Goal: Transaction & Acquisition: Purchase product/service

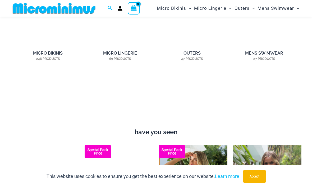
scroll to position [387, 0]
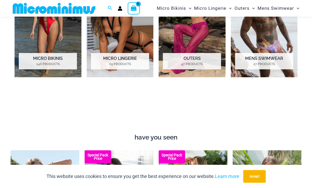
click at [55, 59] on h2 "Micro Bikinis 246 Products" at bounding box center [48, 61] width 58 height 16
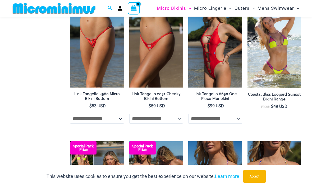
scroll to position [613, 0]
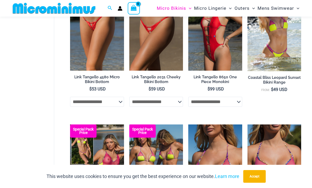
click at [49, 1] on div at bounding box center [57, 8] width 92 height 17
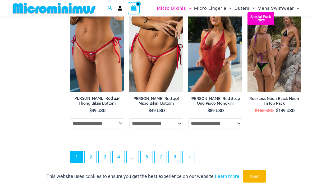
scroll to position [1129, 0]
click at [90, 158] on link "2" at bounding box center [91, 157] width 12 height 12
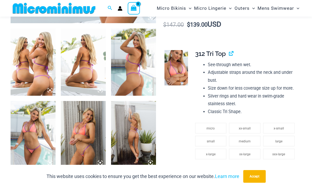
scroll to position [222, 0]
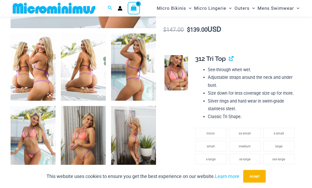
click at [44, 65] on img at bounding box center [33, 67] width 45 height 67
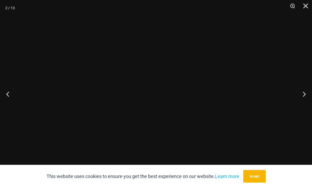
scroll to position [222, 0]
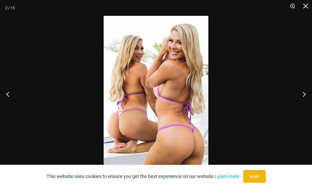
click at [302, 94] on button "Next" at bounding box center [302, 94] width 20 height 26
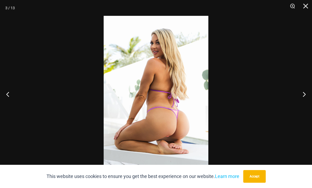
click at [303, 93] on button "Next" at bounding box center [302, 94] width 20 height 26
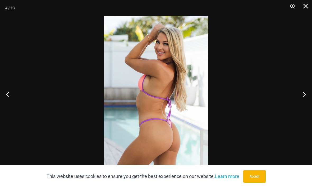
click at [299, 94] on button "Next" at bounding box center [302, 94] width 20 height 26
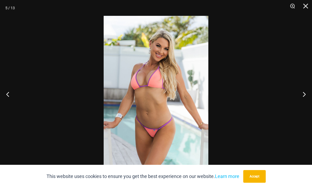
click at [296, 90] on button "Next" at bounding box center [302, 94] width 20 height 26
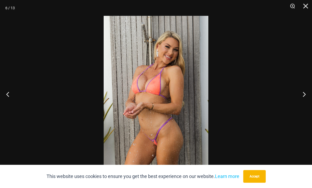
click at [294, 89] on button "Next" at bounding box center [302, 94] width 20 height 26
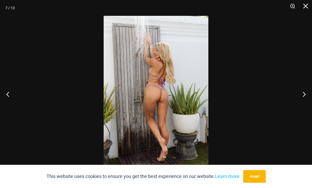
click at [294, 89] on button "Next" at bounding box center [302, 94] width 20 height 26
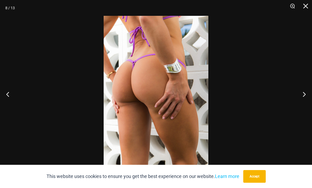
click at [293, 87] on button "Next" at bounding box center [302, 94] width 20 height 26
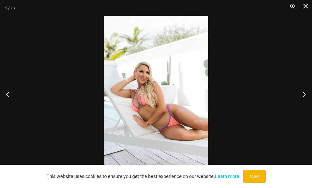
click at [293, 85] on button "Next" at bounding box center [302, 94] width 20 height 26
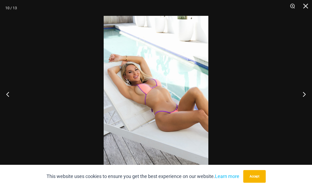
click at [292, 88] on button "Next" at bounding box center [302, 94] width 20 height 26
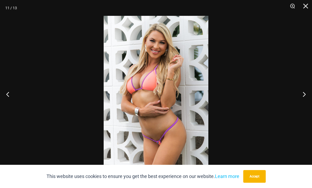
click at [291, 87] on div at bounding box center [156, 94] width 312 height 188
click at [291, 86] on div at bounding box center [156, 94] width 312 height 188
click at [303, 93] on div at bounding box center [156, 94] width 312 height 188
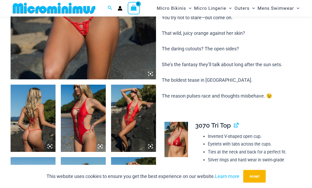
scroll to position [171, 0]
click at [35, 120] on img at bounding box center [33, 118] width 45 height 67
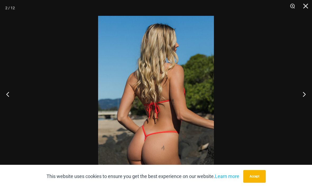
click at [303, 102] on button "Next" at bounding box center [302, 94] width 20 height 26
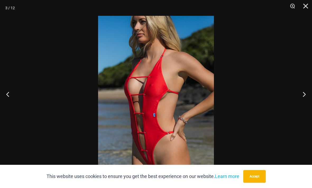
click at [302, 102] on button "Next" at bounding box center [302, 94] width 20 height 26
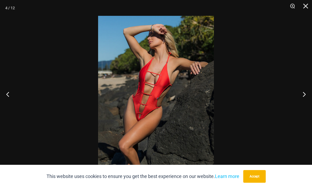
click at [301, 102] on button "Next" at bounding box center [302, 94] width 20 height 26
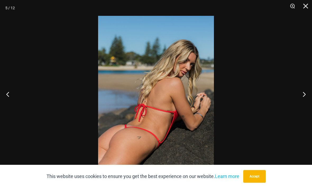
click at [299, 101] on button "Next" at bounding box center [302, 94] width 20 height 26
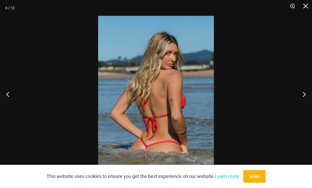
click at [299, 101] on button "Next" at bounding box center [302, 94] width 20 height 26
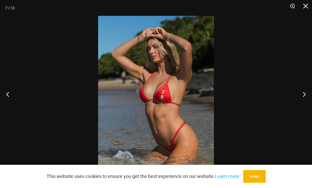
click at [299, 99] on button "Next" at bounding box center [302, 94] width 20 height 26
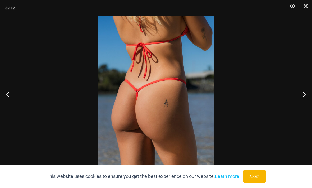
click at [299, 98] on button "Next" at bounding box center [302, 94] width 20 height 26
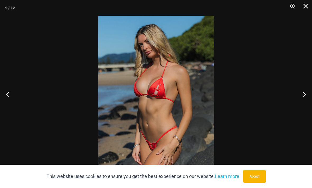
click at [299, 96] on button "Next" at bounding box center [302, 94] width 20 height 26
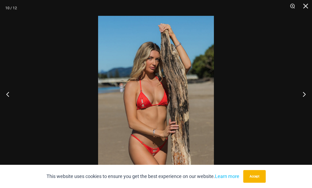
click at [297, 97] on button "Next" at bounding box center [302, 94] width 20 height 26
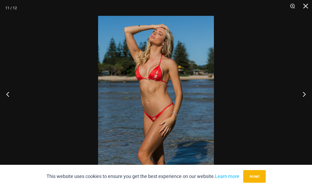
click at [297, 99] on button "Next" at bounding box center [302, 94] width 20 height 26
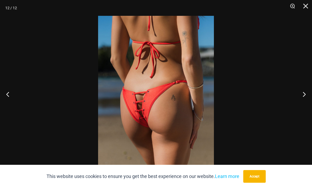
click at [297, 99] on button "Next" at bounding box center [302, 94] width 20 height 26
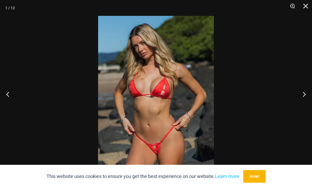
click at [297, 98] on button "Next" at bounding box center [302, 94] width 20 height 26
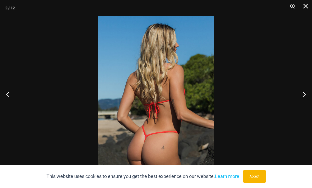
click at [296, 98] on button "Next" at bounding box center [302, 94] width 20 height 26
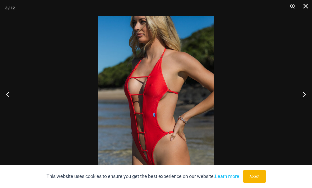
click at [295, 98] on button "Next" at bounding box center [302, 94] width 20 height 26
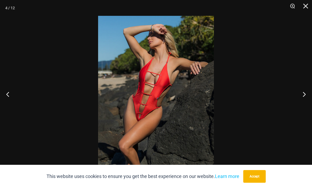
click at [296, 96] on button "Next" at bounding box center [302, 94] width 20 height 26
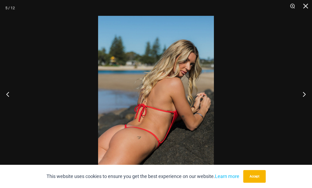
click at [295, 97] on button "Next" at bounding box center [302, 94] width 20 height 26
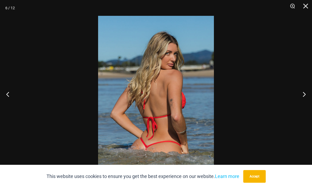
click at [295, 98] on button "Next" at bounding box center [302, 94] width 20 height 26
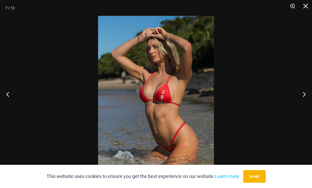
click at [294, 98] on button "Next" at bounding box center [302, 94] width 20 height 26
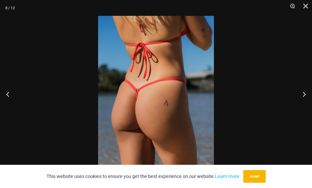
click at [294, 96] on button "Next" at bounding box center [302, 94] width 20 height 26
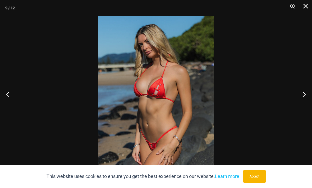
click at [294, 96] on button "Next" at bounding box center [302, 94] width 20 height 26
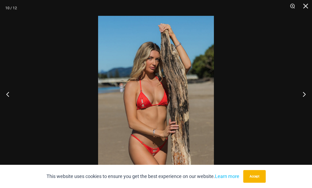
click at [294, 96] on button "Next" at bounding box center [302, 94] width 20 height 26
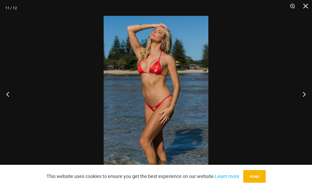
scroll to position [188, 0]
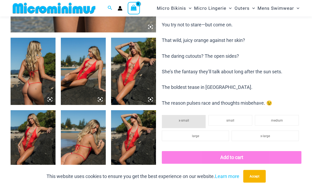
click at [37, 75] on img at bounding box center [33, 71] width 45 height 67
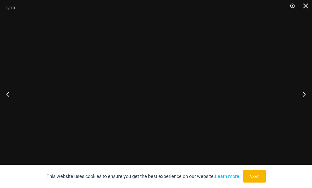
scroll to position [218, 0]
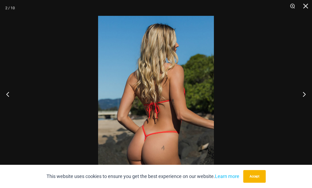
click at [300, 102] on button "Next" at bounding box center [302, 94] width 20 height 26
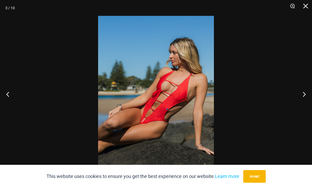
click at [300, 103] on button "Next" at bounding box center [302, 94] width 20 height 26
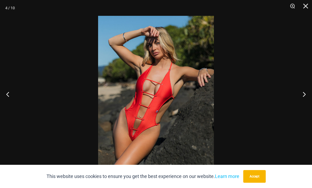
click at [298, 101] on button "Next" at bounding box center [302, 94] width 20 height 26
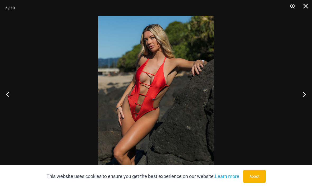
click at [297, 100] on button "Next" at bounding box center [302, 94] width 20 height 26
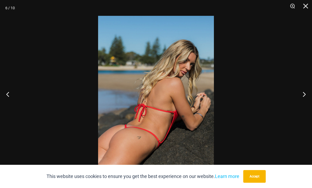
click at [298, 97] on button "Next" at bounding box center [302, 94] width 20 height 26
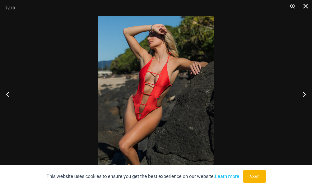
click at [295, 99] on button "Next" at bounding box center [302, 94] width 20 height 26
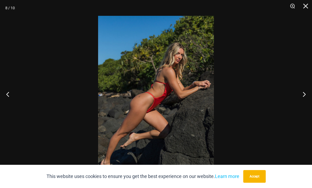
click at [295, 97] on button "Next" at bounding box center [302, 94] width 20 height 26
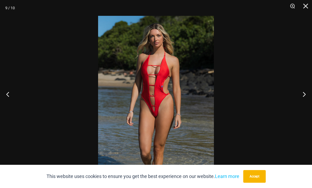
click at [295, 97] on button "Next" at bounding box center [302, 94] width 20 height 26
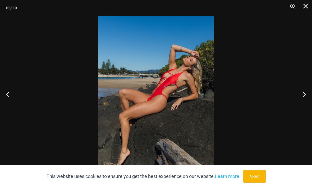
click at [295, 96] on button "Next" at bounding box center [302, 94] width 20 height 26
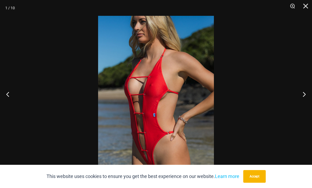
click at [294, 96] on button "Next" at bounding box center [302, 94] width 20 height 26
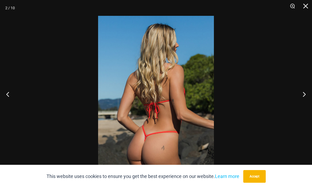
click at [292, 98] on button "Next" at bounding box center [302, 94] width 20 height 26
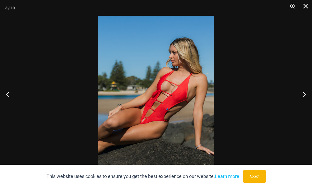
click at [292, 100] on button "Next" at bounding box center [302, 94] width 20 height 26
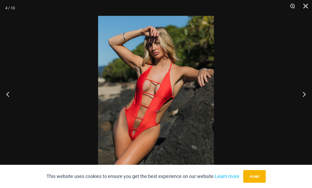
scroll to position [235, 0]
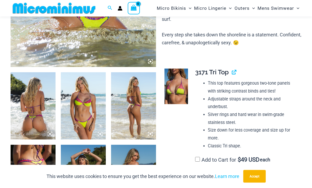
scroll to position [185, 0]
click at [36, 104] on img at bounding box center [33, 105] width 45 height 67
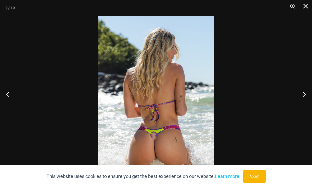
click at [303, 103] on button "Next" at bounding box center [302, 94] width 20 height 26
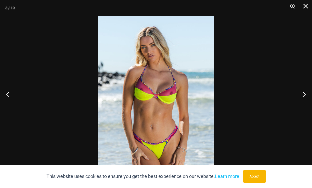
click at [301, 102] on button "Next" at bounding box center [302, 94] width 20 height 26
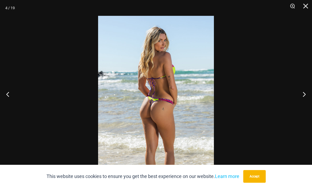
click at [301, 102] on button "Next" at bounding box center [302, 94] width 20 height 26
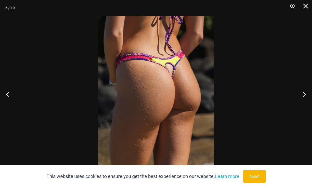
click at [298, 102] on button "Next" at bounding box center [302, 94] width 20 height 26
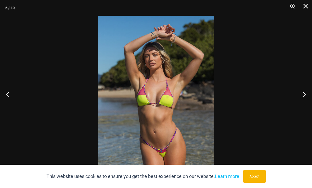
click at [297, 102] on button "Next" at bounding box center [302, 94] width 20 height 26
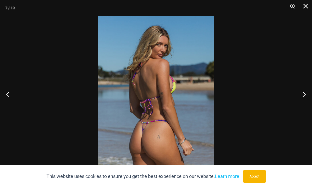
click at [298, 100] on button "Next" at bounding box center [302, 94] width 20 height 26
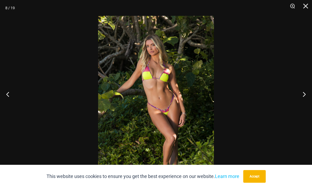
click at [296, 100] on button "Next" at bounding box center [302, 94] width 20 height 26
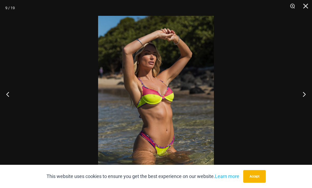
click at [295, 98] on button "Next" at bounding box center [302, 94] width 20 height 26
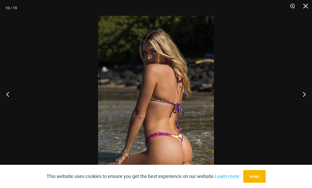
click at [295, 98] on button "Next" at bounding box center [302, 94] width 20 height 26
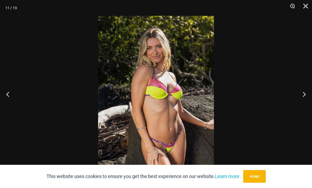
click at [295, 99] on button "Next" at bounding box center [302, 94] width 20 height 26
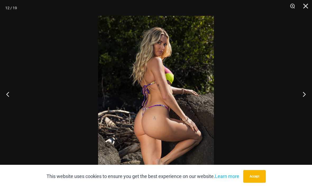
click at [294, 99] on button "Next" at bounding box center [302, 94] width 20 height 26
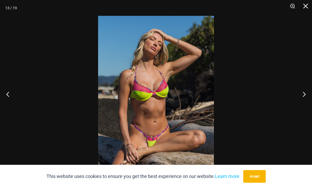
click at [294, 97] on button "Next" at bounding box center [302, 94] width 20 height 26
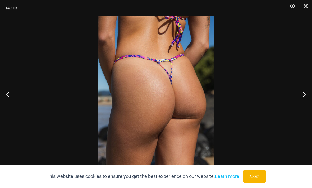
click at [295, 97] on button "Next" at bounding box center [302, 94] width 20 height 26
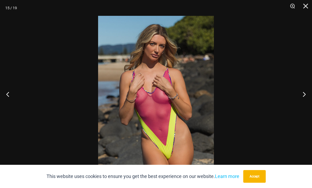
click at [295, 97] on button "Next" at bounding box center [302, 94] width 20 height 26
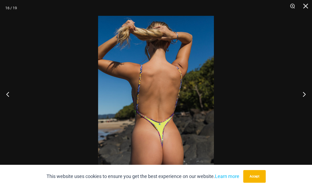
click at [18, 100] on button "Previous" at bounding box center [10, 94] width 20 height 26
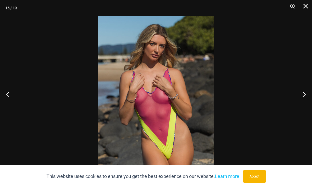
click at [295, 102] on button "Next" at bounding box center [302, 94] width 20 height 26
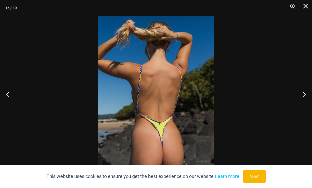
click at [294, 101] on button "Next" at bounding box center [302, 94] width 20 height 26
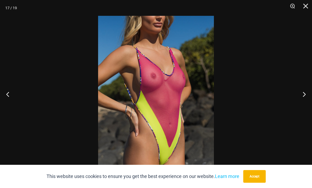
click at [292, 98] on button "Next" at bounding box center [302, 94] width 20 height 26
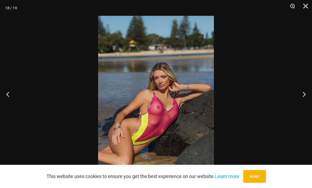
click at [294, 97] on button "Next" at bounding box center [302, 94] width 20 height 26
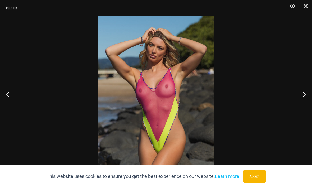
click at [294, 97] on button "Next" at bounding box center [302, 94] width 20 height 26
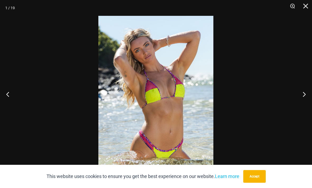
click at [293, 95] on button "Next" at bounding box center [302, 94] width 20 height 26
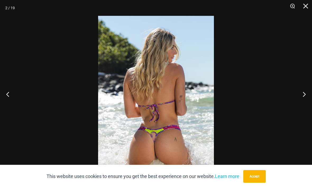
click at [292, 97] on button "Next" at bounding box center [302, 94] width 20 height 26
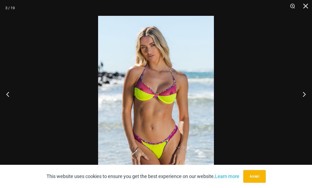
click at [292, 96] on div at bounding box center [156, 94] width 312 height 188
click at [293, 94] on button "Next" at bounding box center [302, 94] width 20 height 26
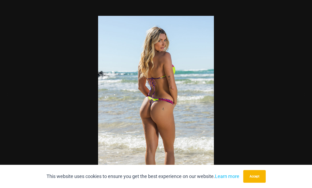
click at [299, 93] on div at bounding box center [156, 94] width 312 height 188
click at [304, 98] on button "Next" at bounding box center [302, 94] width 20 height 26
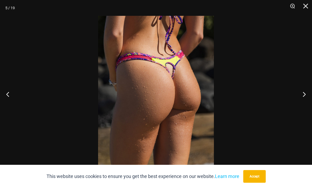
click at [303, 105] on button "Next" at bounding box center [302, 94] width 20 height 26
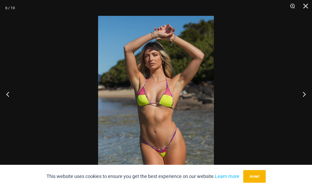
click at [301, 104] on button "Next" at bounding box center [302, 94] width 20 height 26
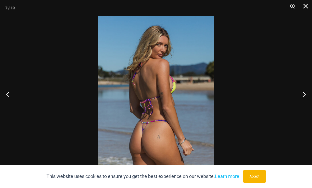
click at [299, 104] on button "Next" at bounding box center [302, 94] width 20 height 26
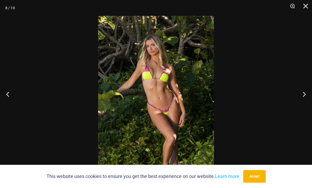
click at [299, 101] on button "Next" at bounding box center [302, 94] width 20 height 26
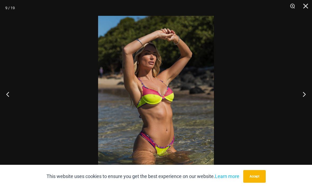
click at [298, 101] on button "Next" at bounding box center [302, 94] width 20 height 26
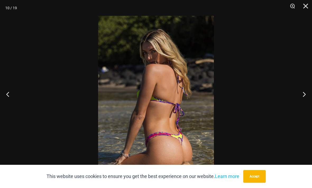
click at [298, 101] on button "Next" at bounding box center [302, 94] width 20 height 26
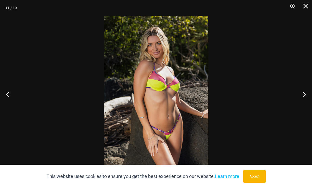
scroll to position [202, 0]
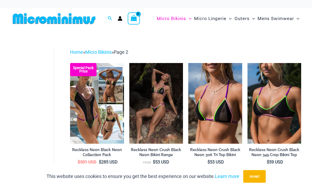
click at [243, 22] on span "Outers" at bounding box center [241, 18] width 15 height 13
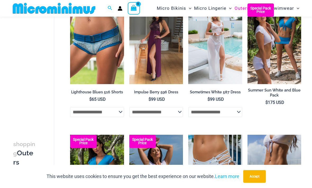
scroll to position [629, 0]
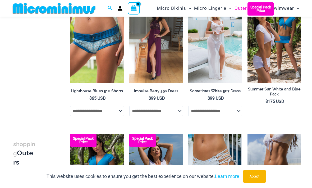
click at [283, 9] on span "Mens Swimwear" at bounding box center [275, 8] width 36 height 13
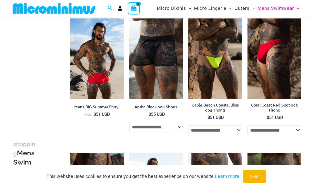
scroll to position [85, 0]
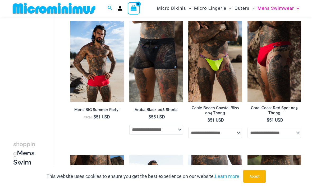
click at [70, 21] on img at bounding box center [70, 21] width 0 height 0
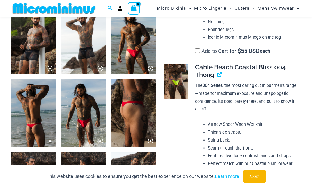
scroll to position [468, 0]
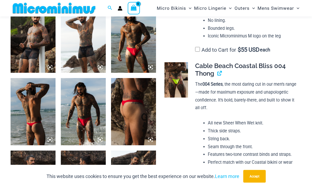
click at [178, 64] on img at bounding box center [176, 80] width 24 height 35
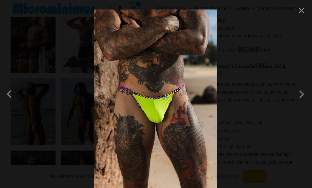
click at [304, 12] on button "Close" at bounding box center [301, 11] width 8 height 8
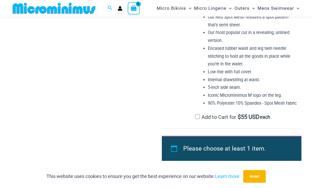
scroll to position [834, 0]
